Goal: Find specific page/section

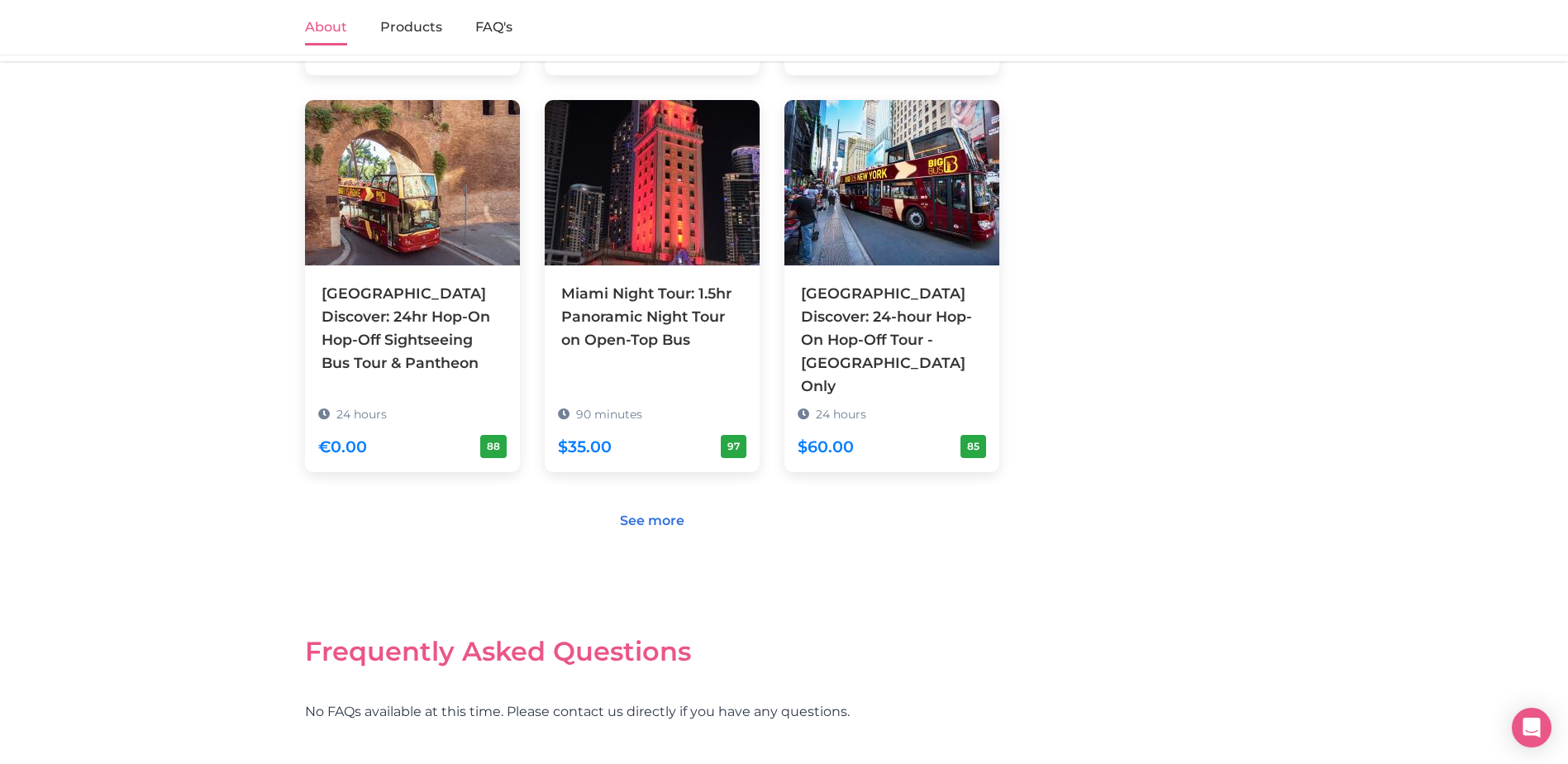
scroll to position [1624, 0]
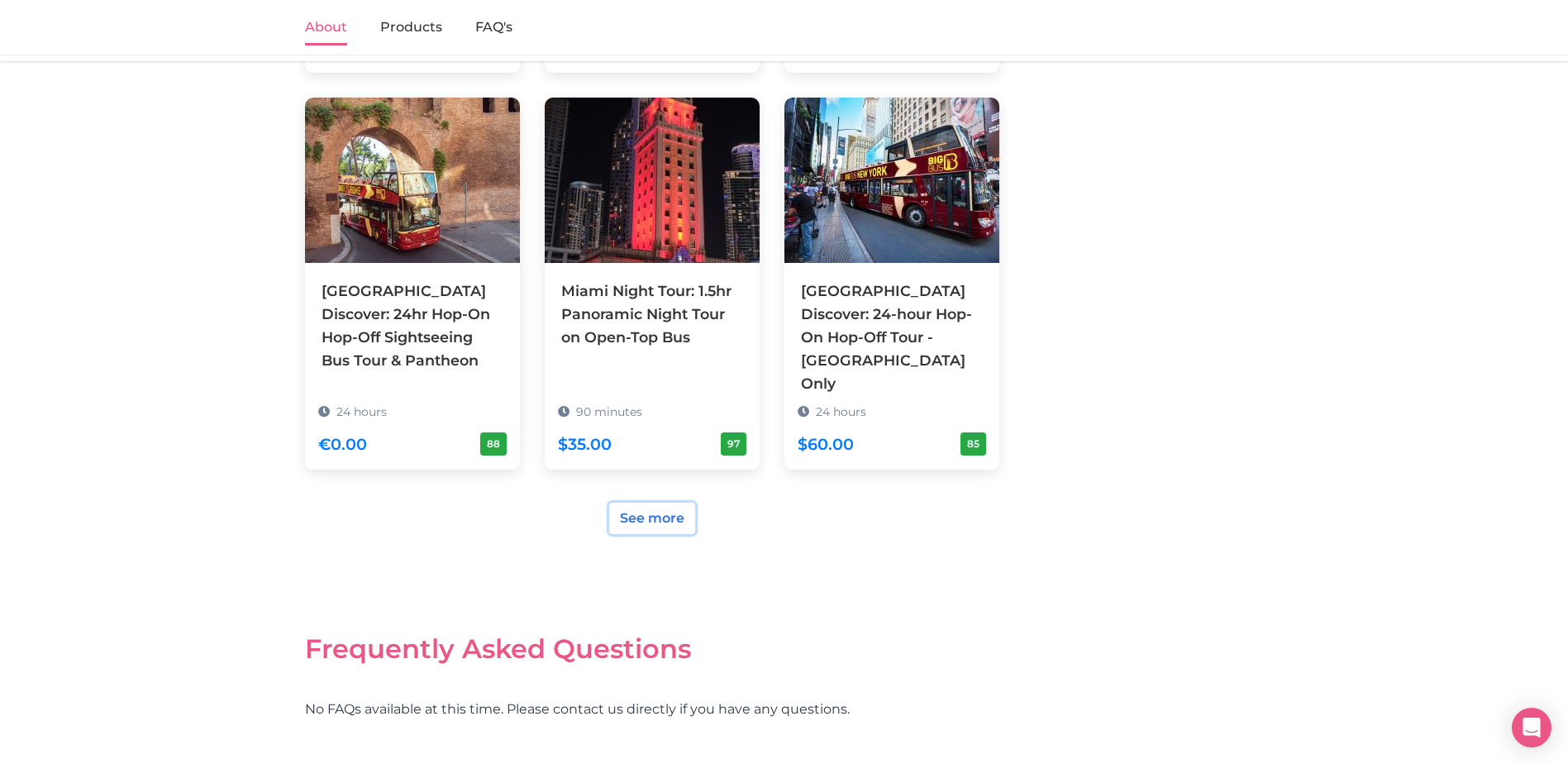
click at [632, 503] on link "See more" at bounding box center [652, 519] width 86 height 32
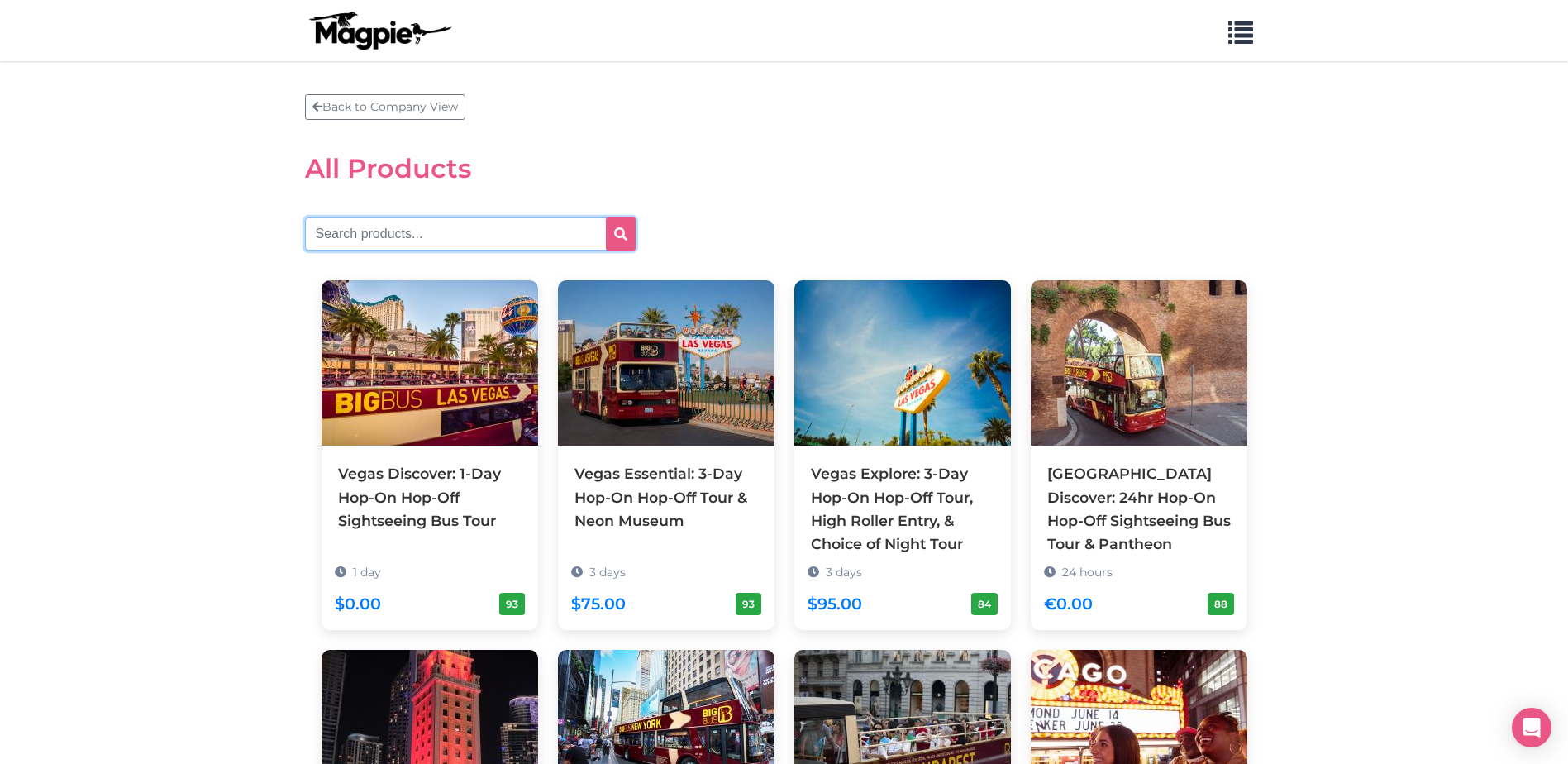
click at [450, 241] on input "text" at bounding box center [470, 234] width 331 height 33
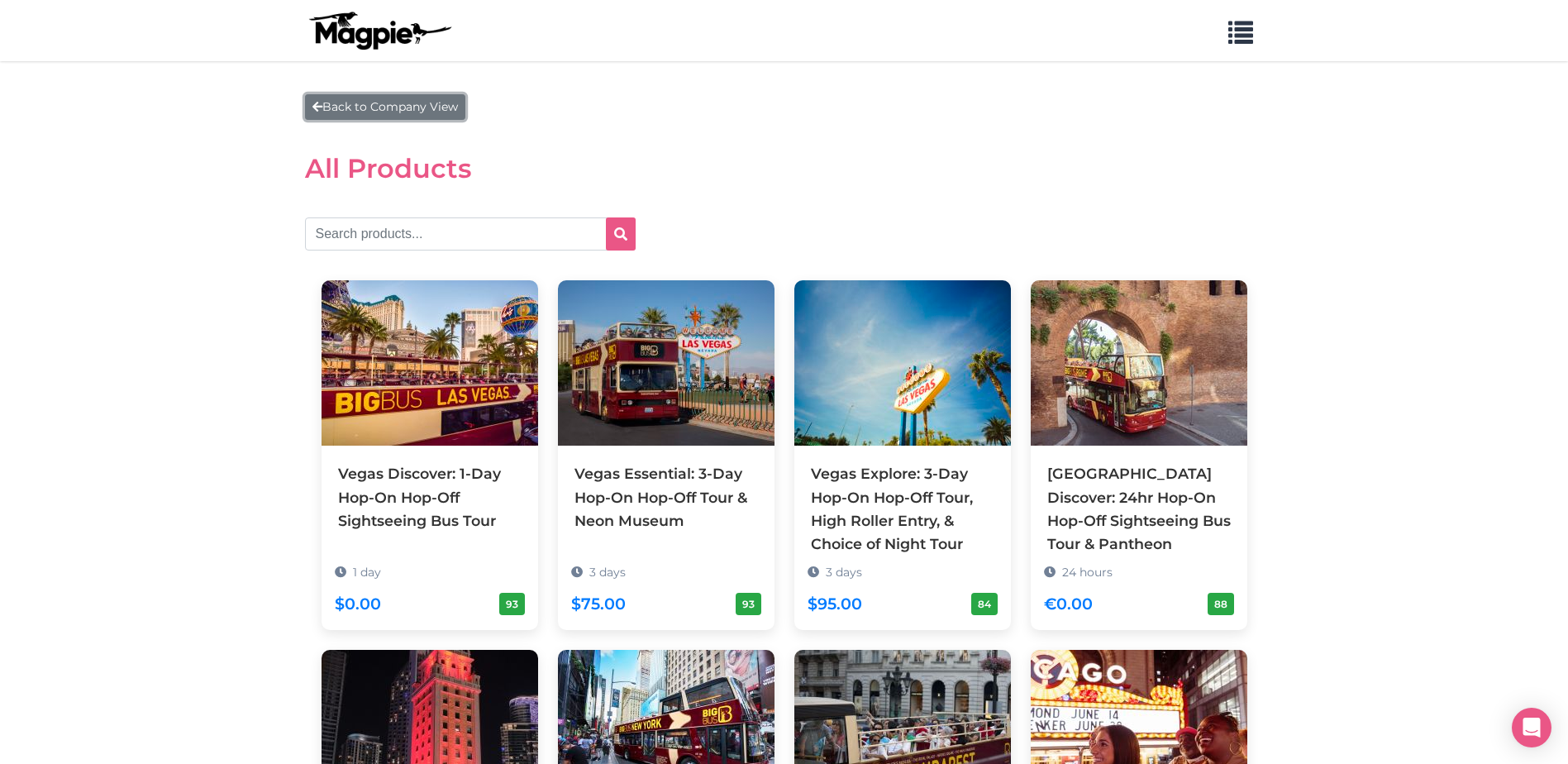
click at [359, 113] on link "Back to Company View" at bounding box center [385, 107] width 160 height 26
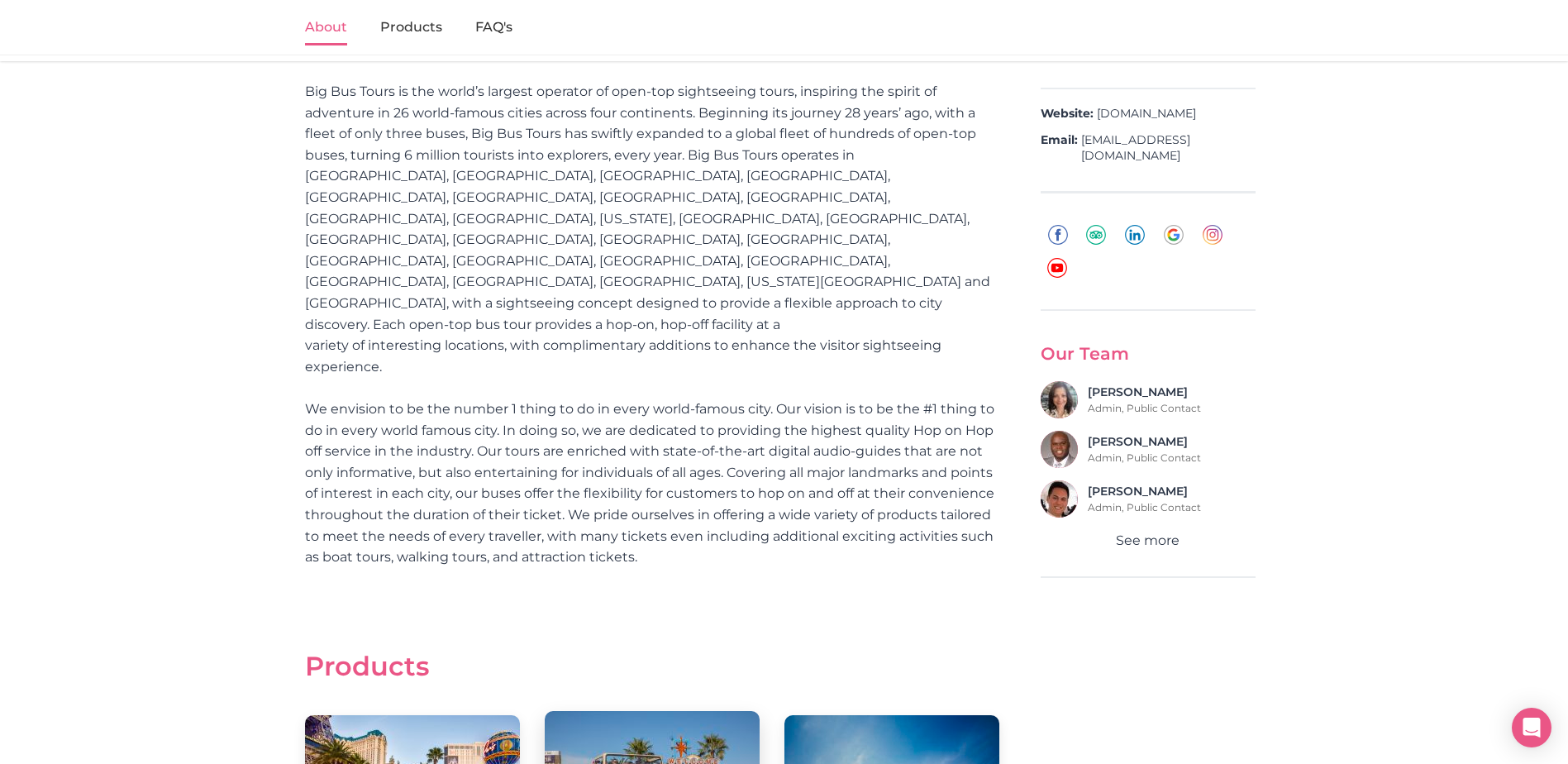
scroll to position [136, 0]
